Goal: Contribute content

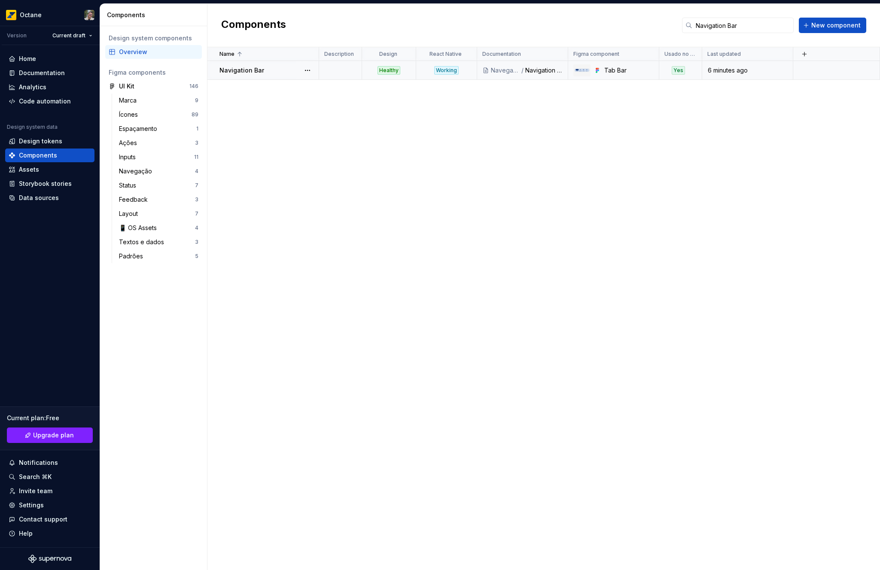
click at [278, 75] on td "Navigation Bar" at bounding box center [263, 70] width 112 height 19
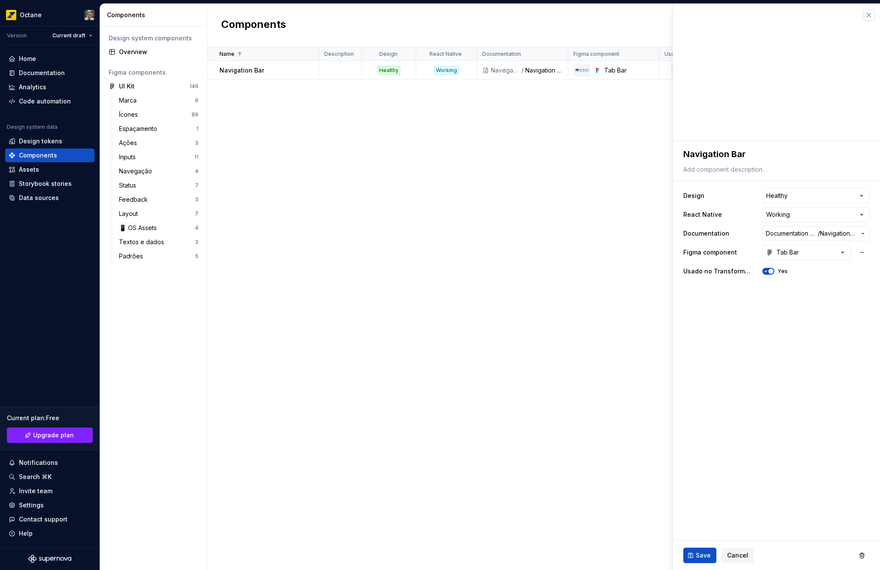
click at [867, 14] on button "button" at bounding box center [869, 15] width 12 height 12
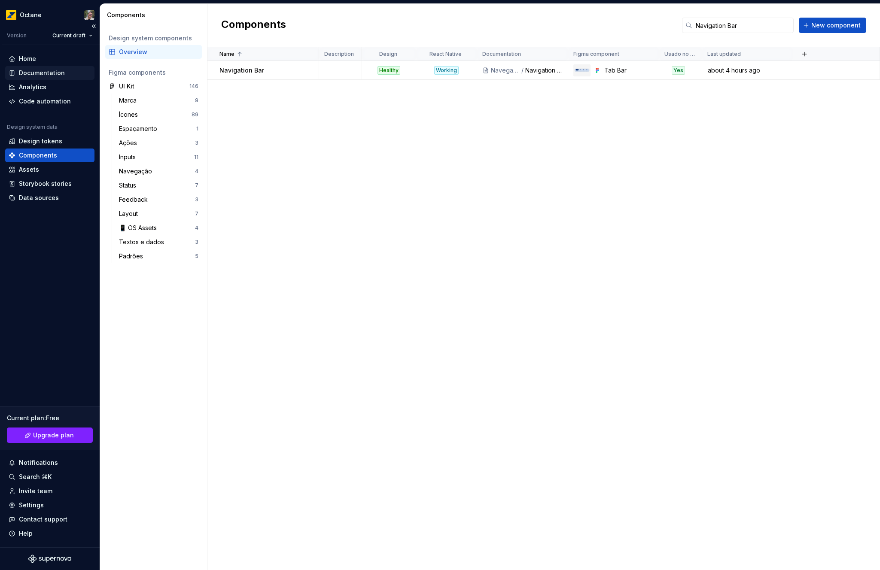
click at [50, 77] on div "Documentation" at bounding box center [49, 73] width 89 height 14
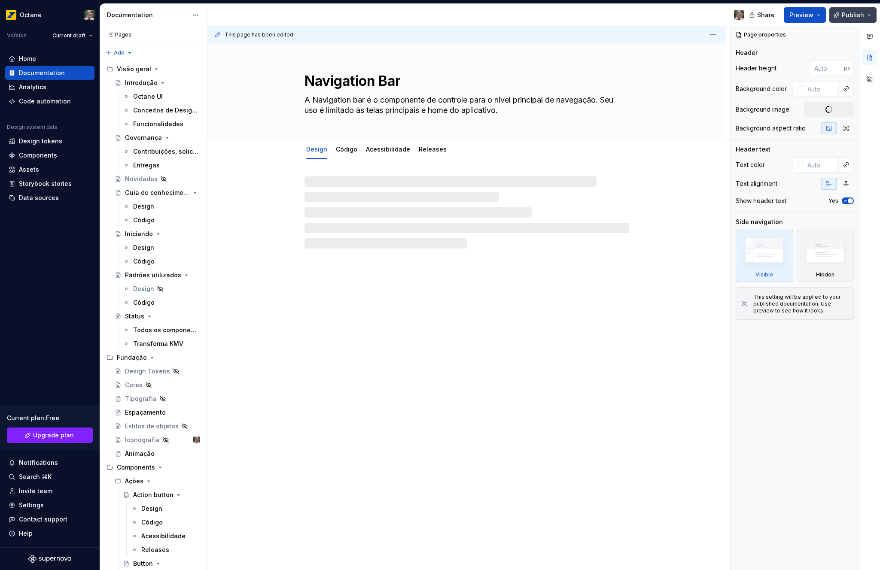
click at [857, 19] on button "Publish" at bounding box center [852, 14] width 47 height 15
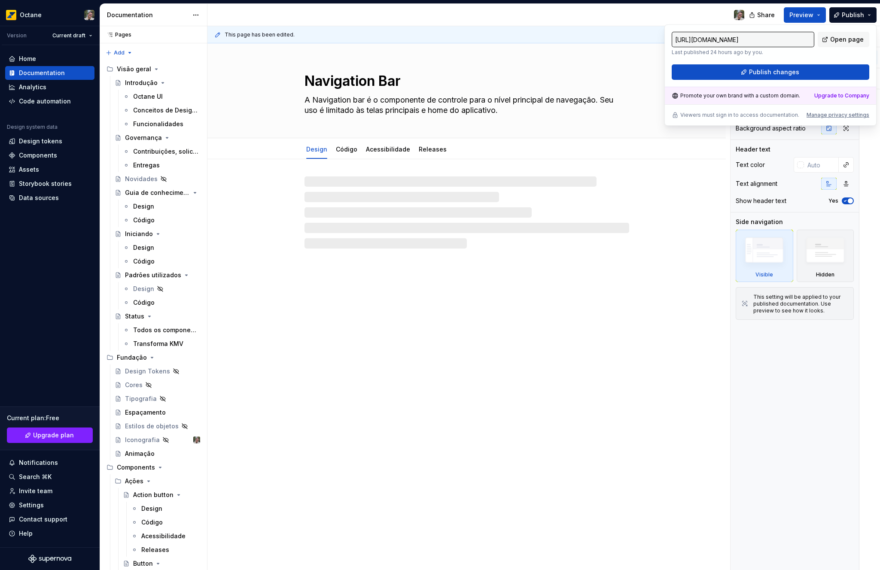
click at [809, 61] on div "[URL][DOMAIN_NAME] Last published 24 hours ago by you. Open page Publish changes" at bounding box center [771, 56] width 198 height 48
click at [782, 72] on span "Publish changes" at bounding box center [774, 72] width 50 height 9
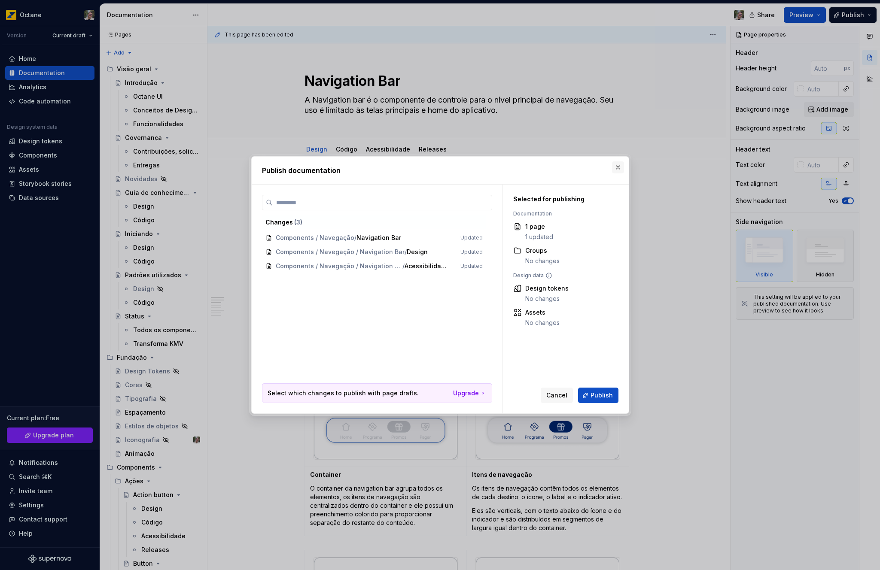
click at [616, 170] on button "button" at bounding box center [618, 167] width 12 height 12
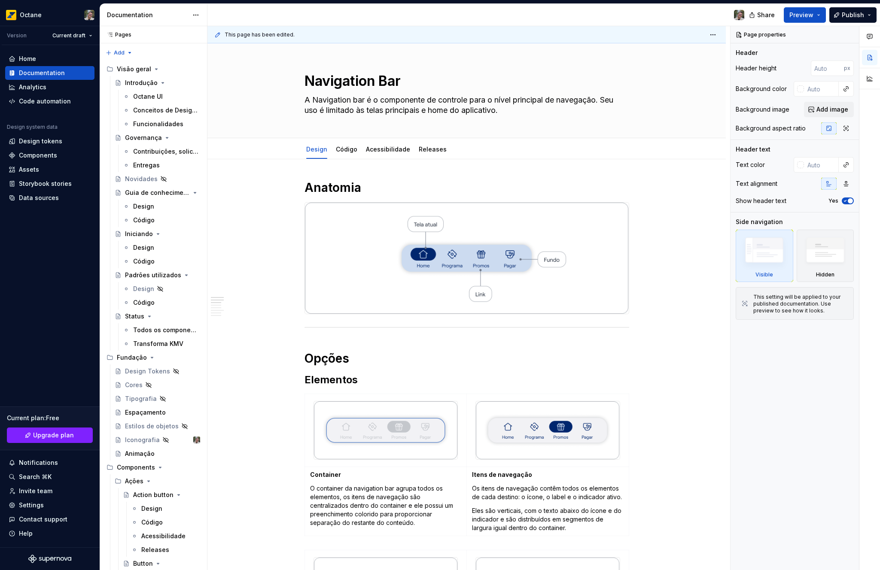
click at [838, 24] on div "Share Preview Publish" at bounding box center [815, 15] width 129 height 22
click at [846, 18] on span "Publish" at bounding box center [853, 15] width 22 height 9
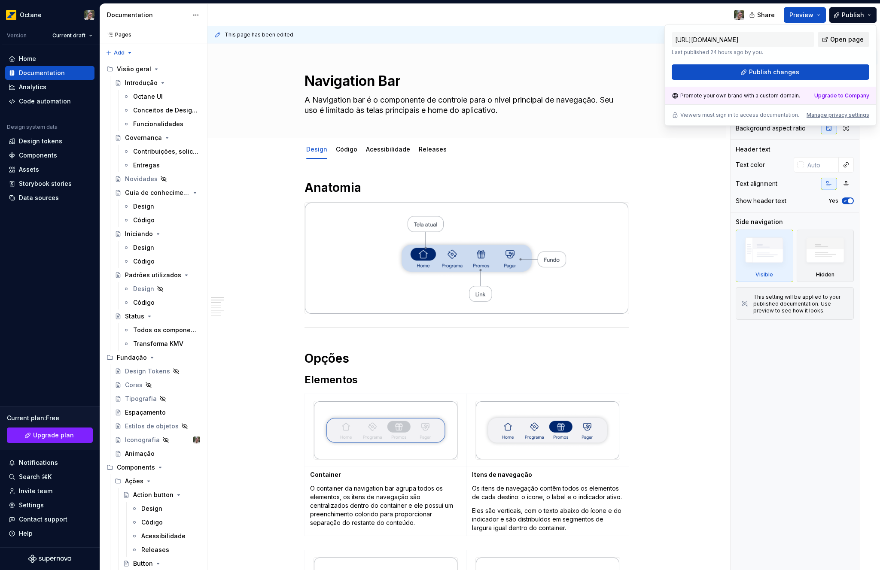
click at [842, 43] on span "Open page" at bounding box center [846, 39] width 33 height 9
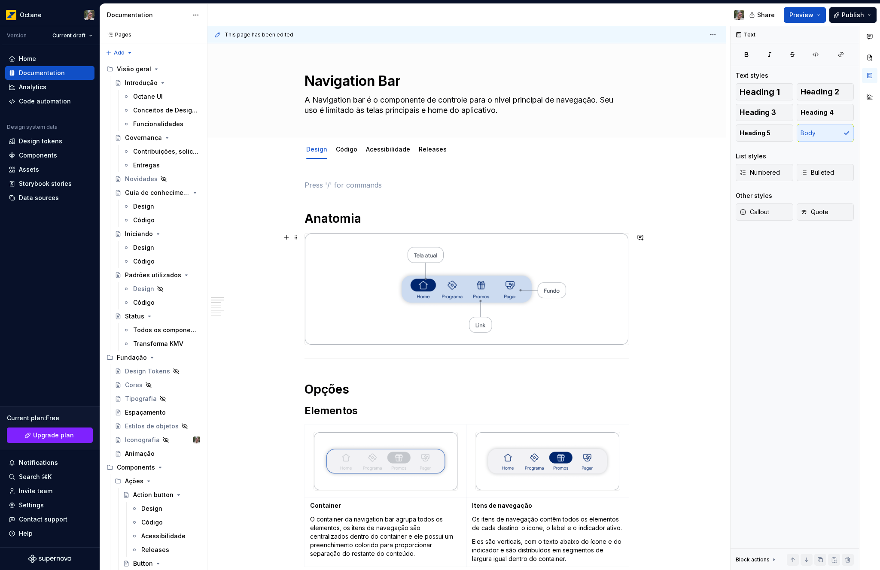
click at [304, 272] on div at bounding box center [466, 289] width 325 height 112
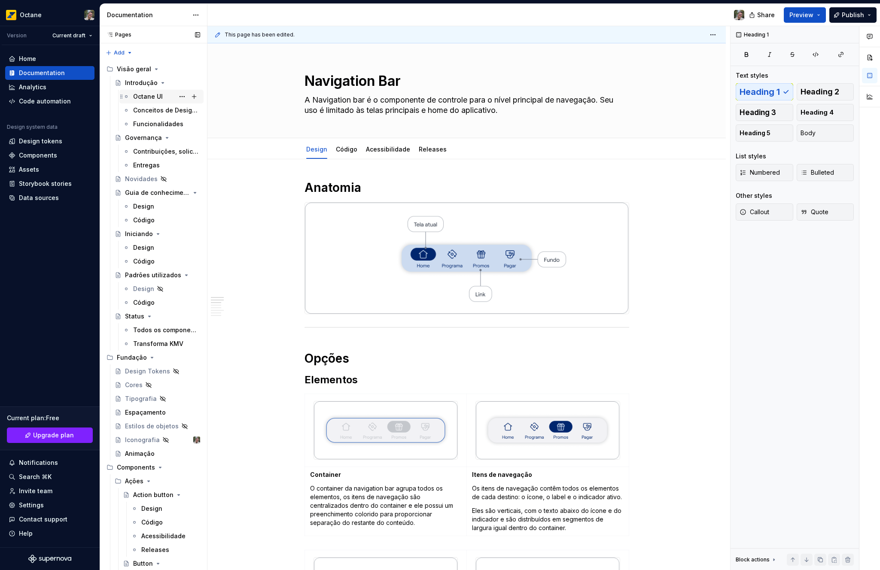
click at [139, 90] on div "Octane UI" at bounding box center [161, 97] width 84 height 14
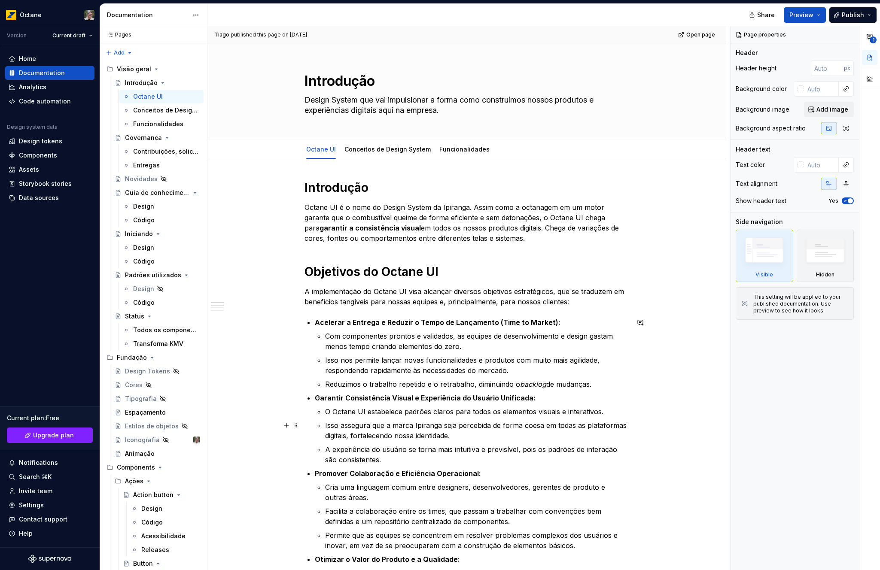
type textarea "*"
